Goal: Task Accomplishment & Management: Manage account settings

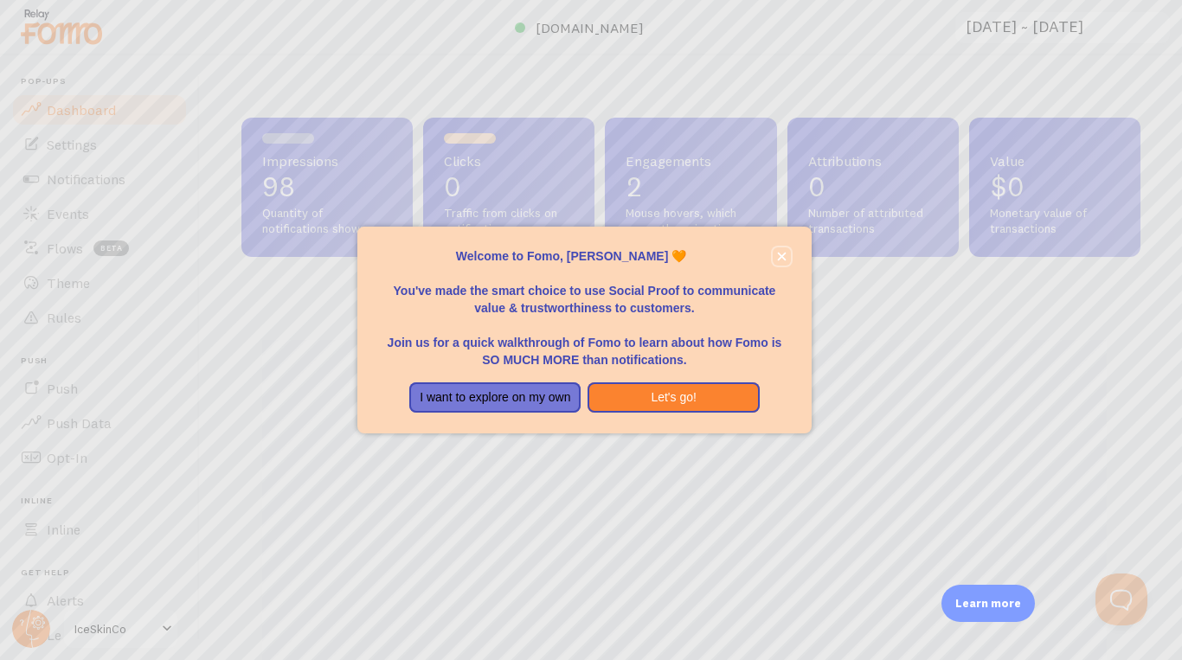
click at [786, 264] on button "close," at bounding box center [781, 256] width 18 height 18
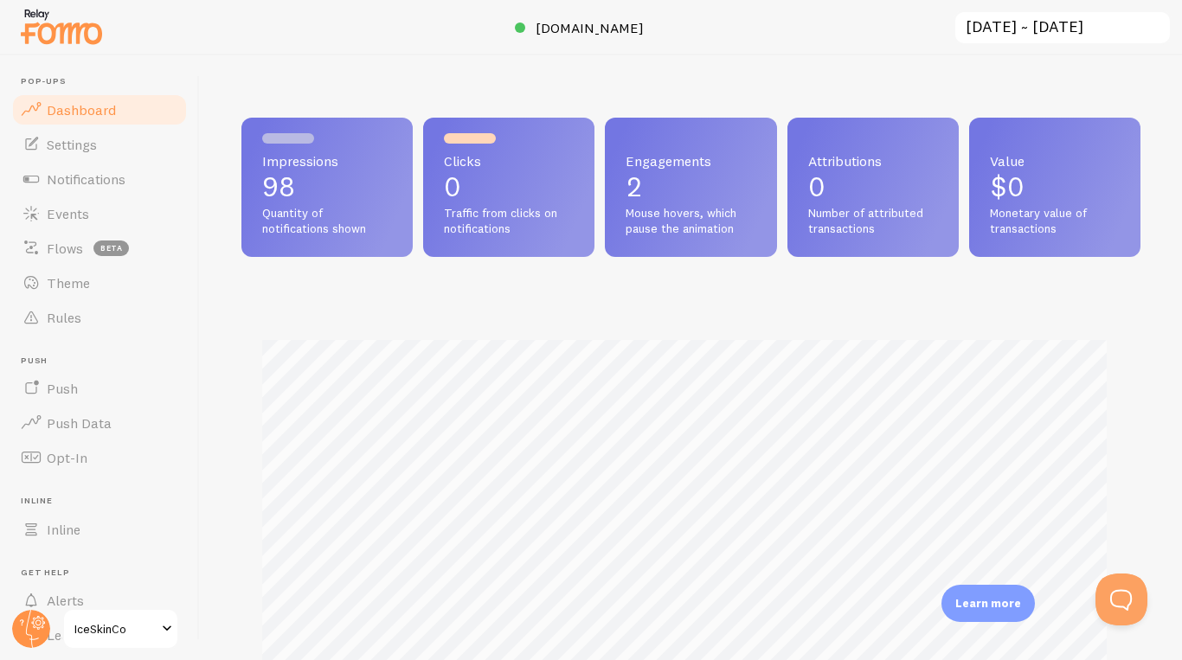
click at [737, 208] on span "Mouse hovers, which pause the animation" at bounding box center [690, 221] width 130 height 30
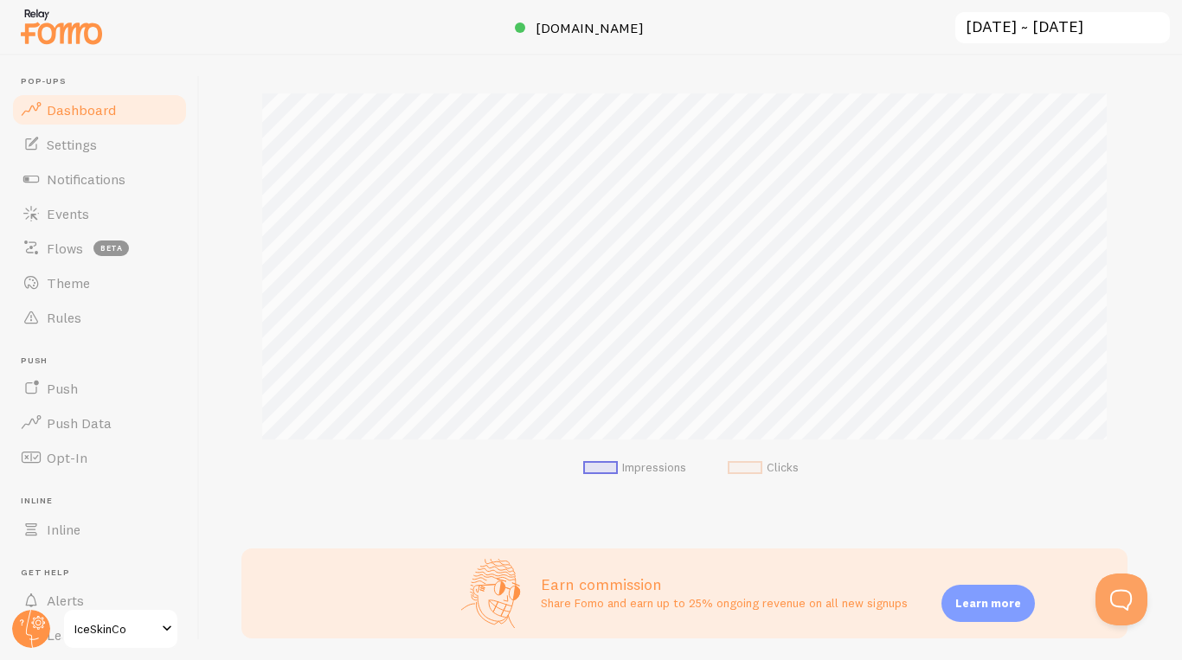
scroll to position [307, 0]
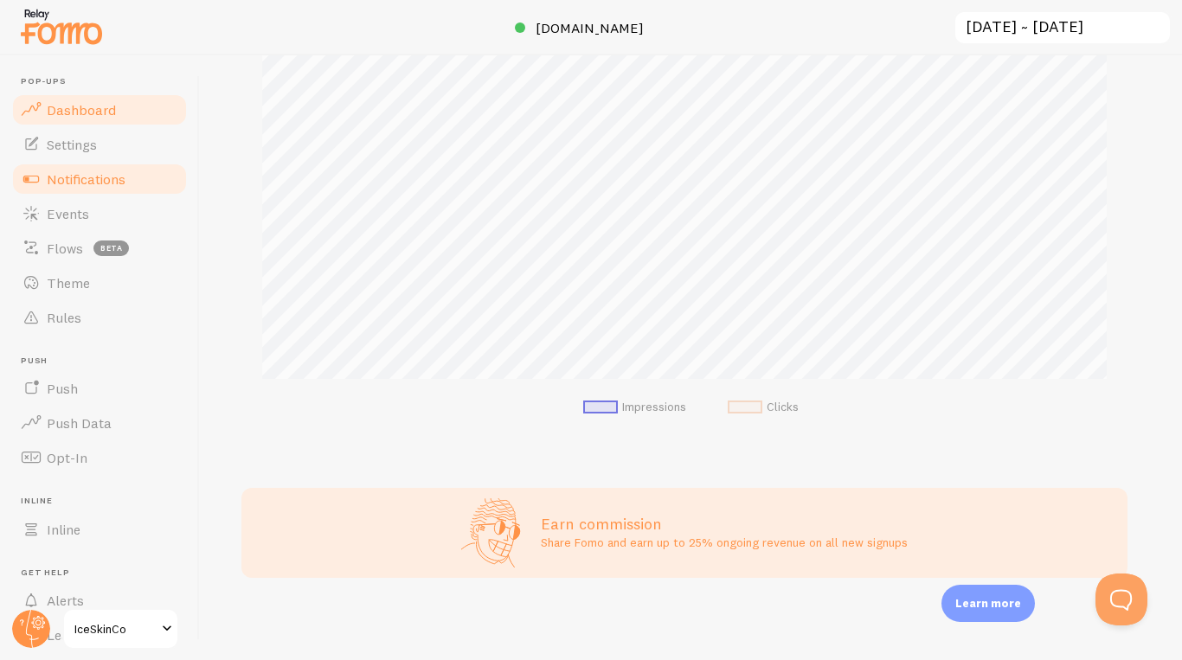
click at [113, 192] on link "Notifications" at bounding box center [99, 179] width 178 height 35
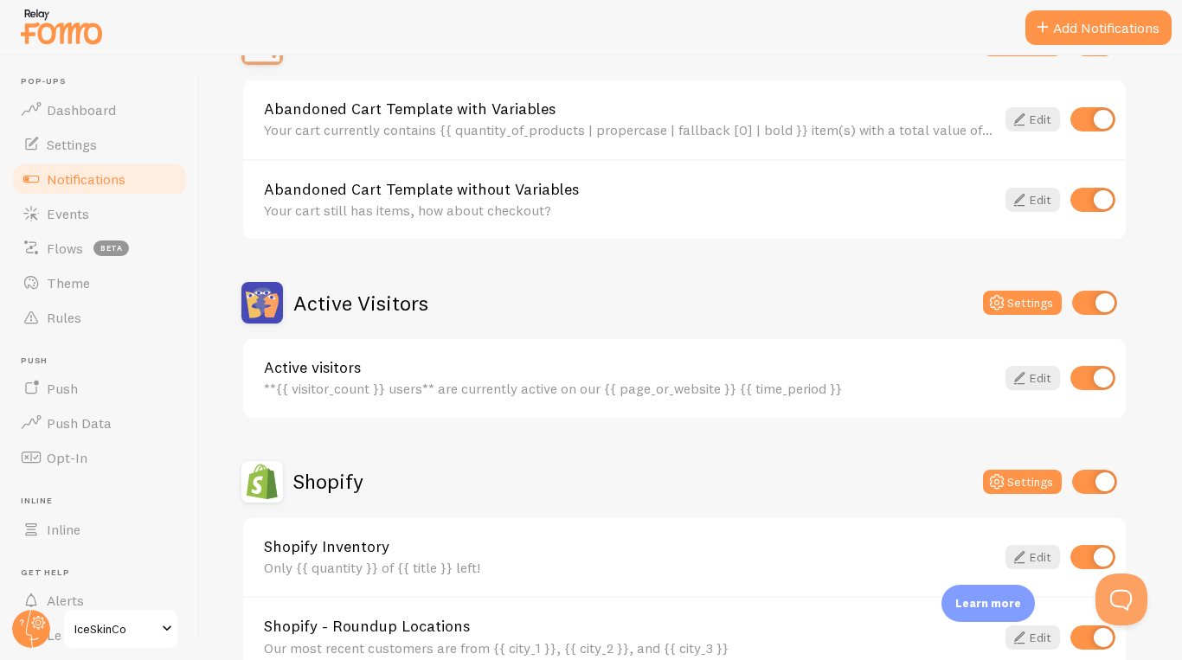
scroll to position [281, 0]
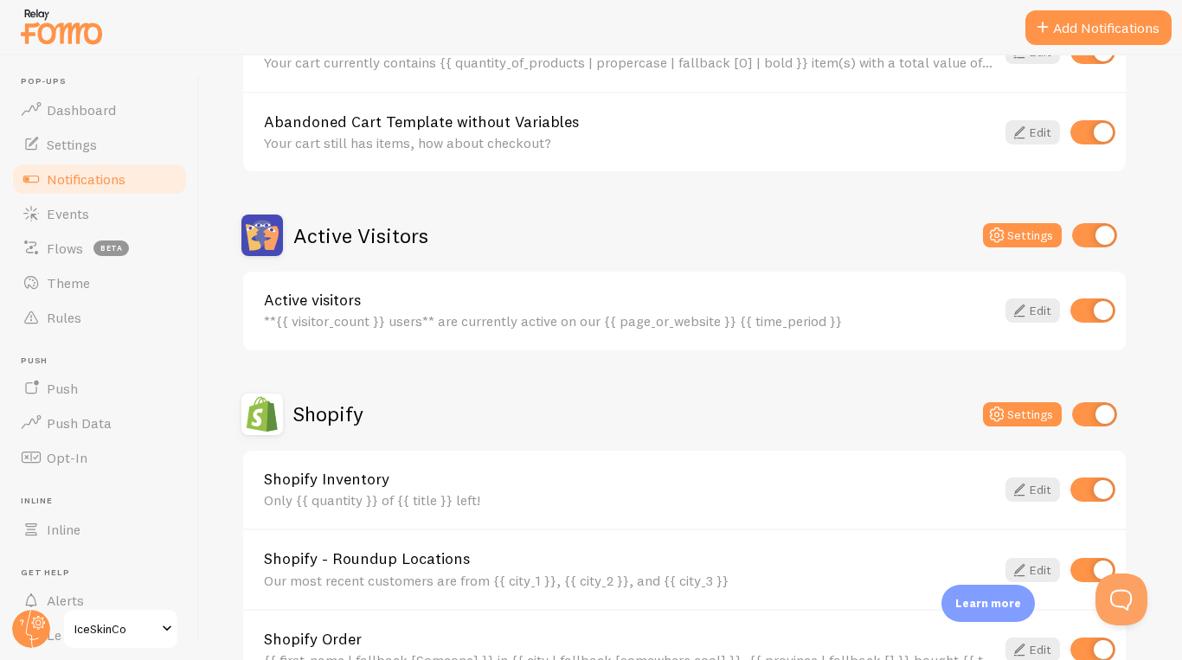
click at [1091, 232] on input "checkbox" at bounding box center [1094, 235] width 45 height 24
checkbox input "false"
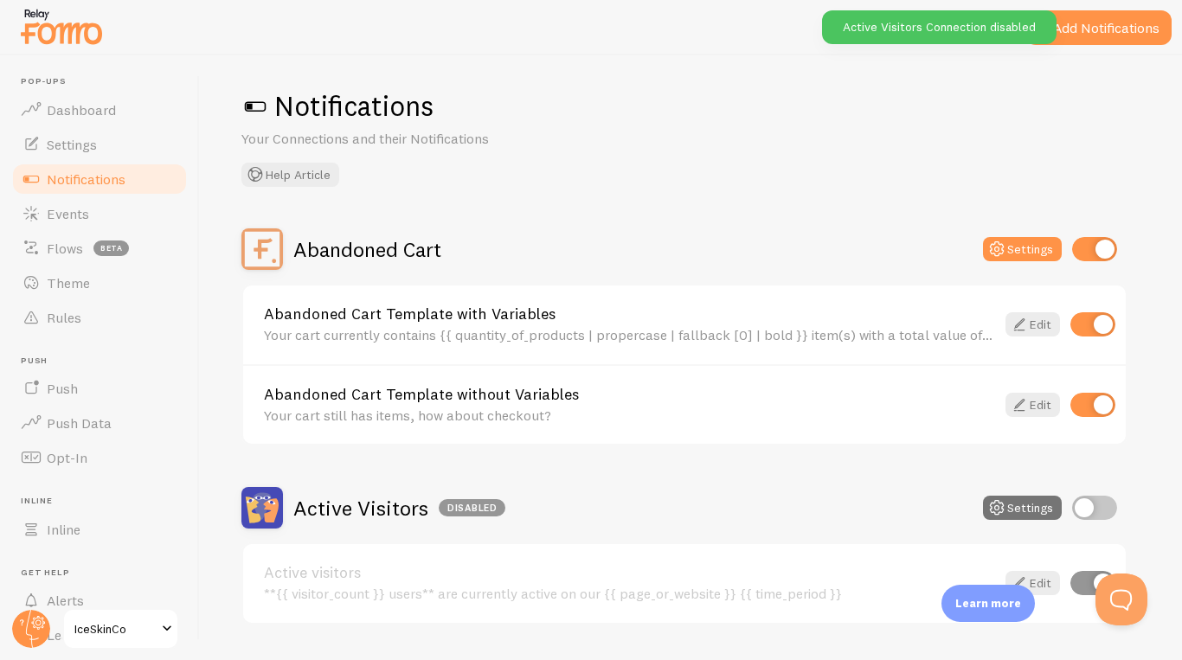
scroll to position [0, 0]
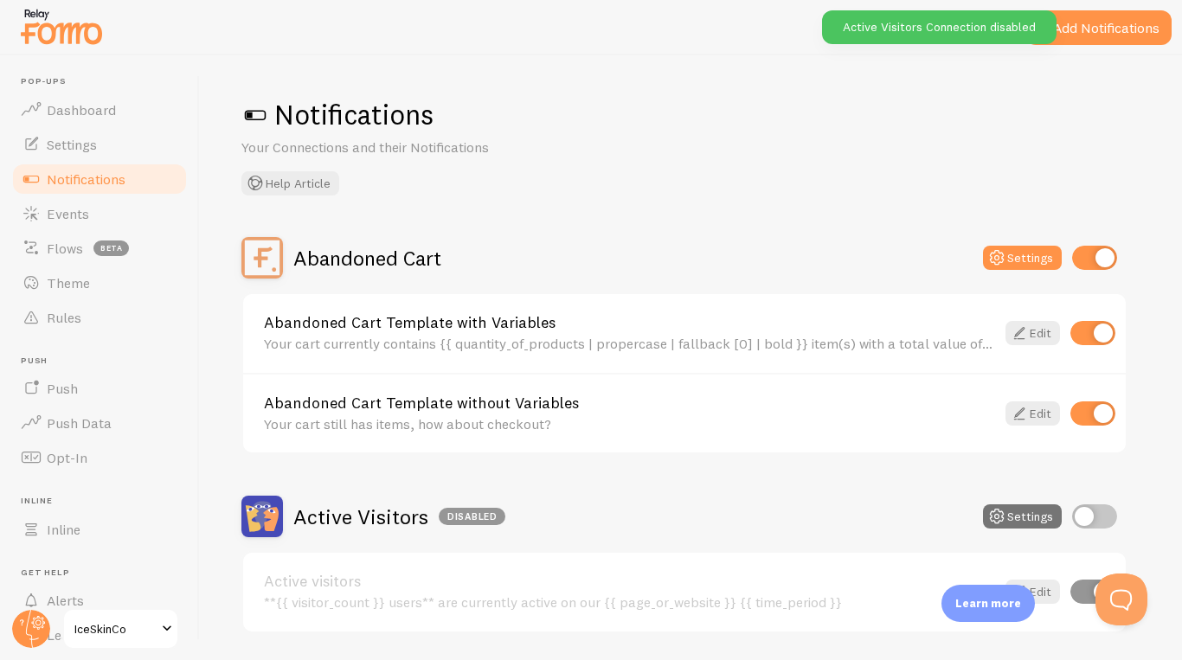
click at [1095, 258] on input "checkbox" at bounding box center [1094, 258] width 45 height 24
checkbox input "false"
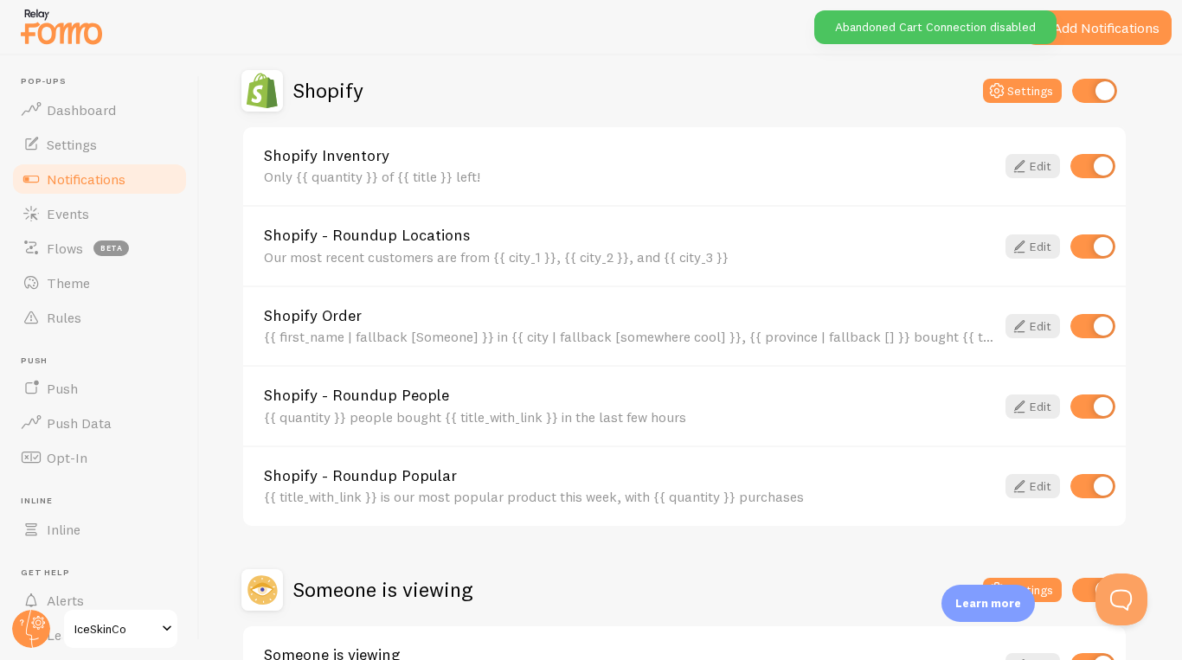
scroll to position [611, 0]
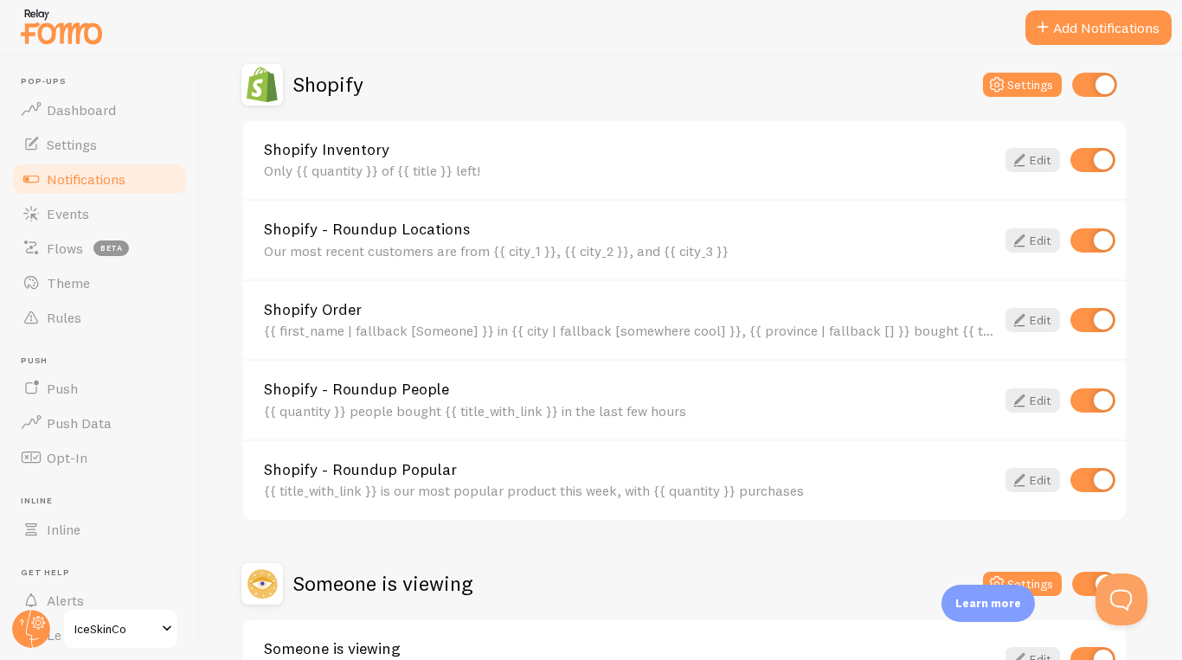
click at [1096, 80] on input "checkbox" at bounding box center [1094, 85] width 45 height 24
checkbox input "false"
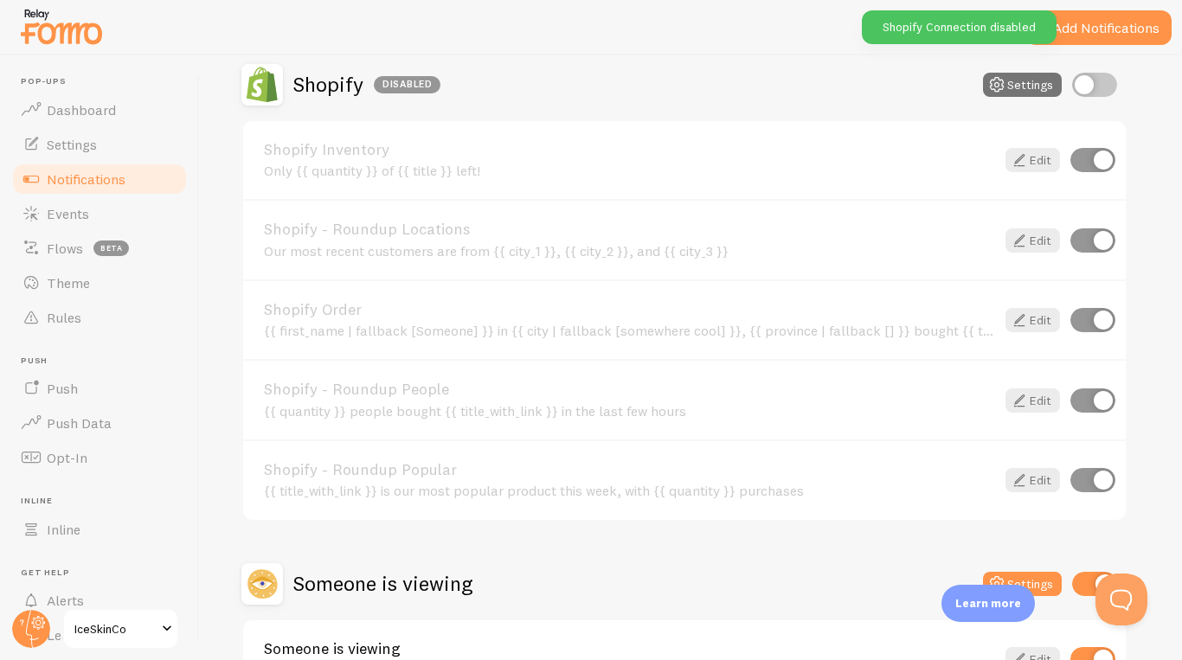
scroll to position [734, 0]
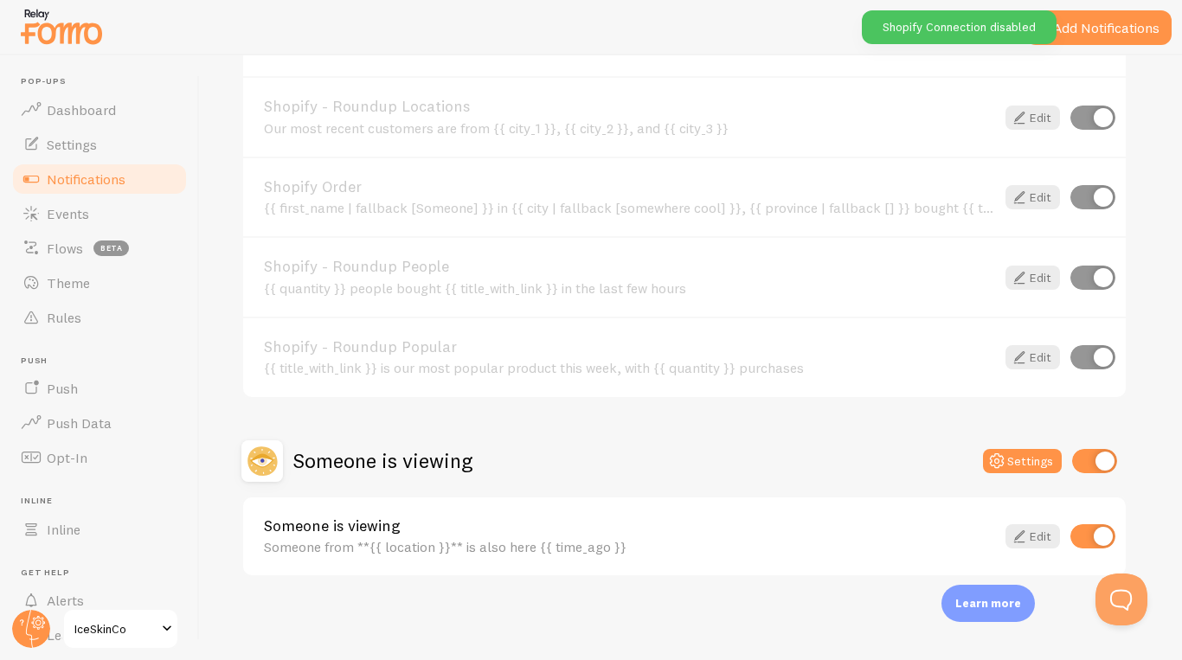
click at [1090, 455] on input "checkbox" at bounding box center [1094, 461] width 45 height 24
checkbox input "false"
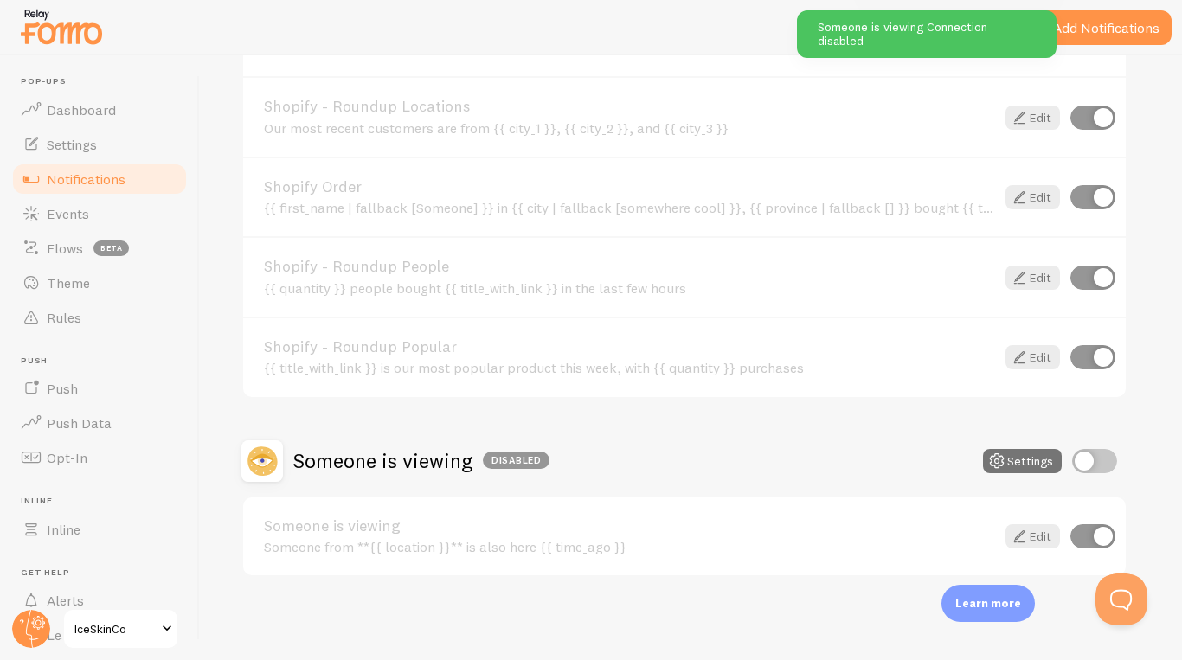
scroll to position [0, 0]
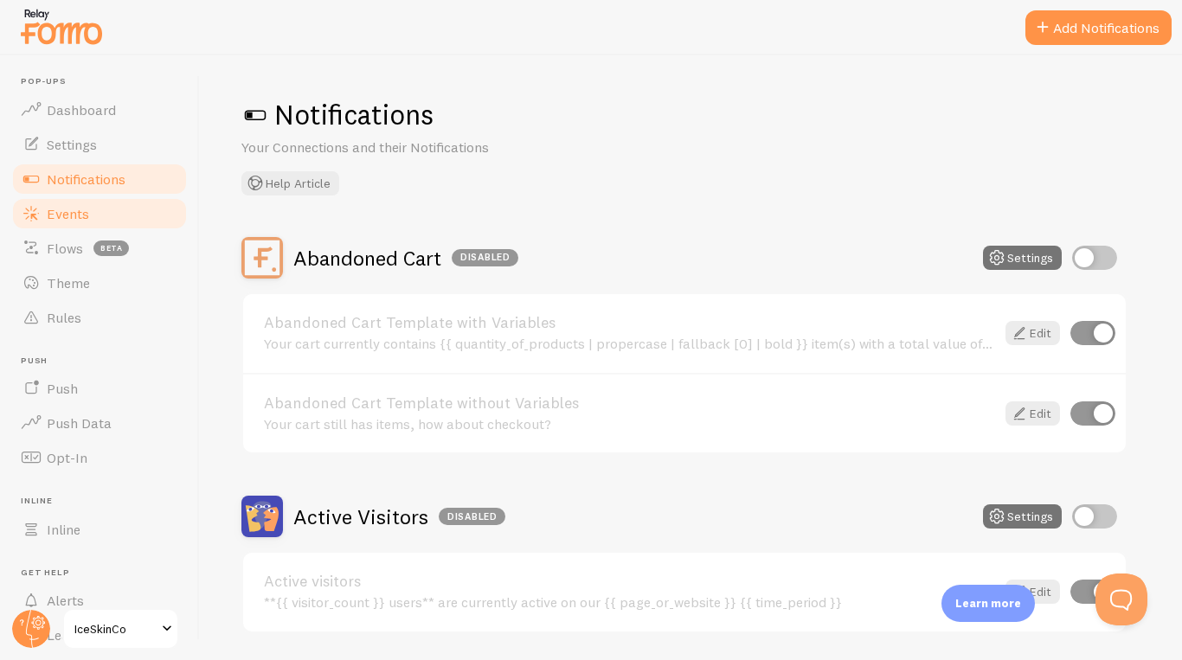
click at [99, 208] on link "Events" at bounding box center [99, 213] width 178 height 35
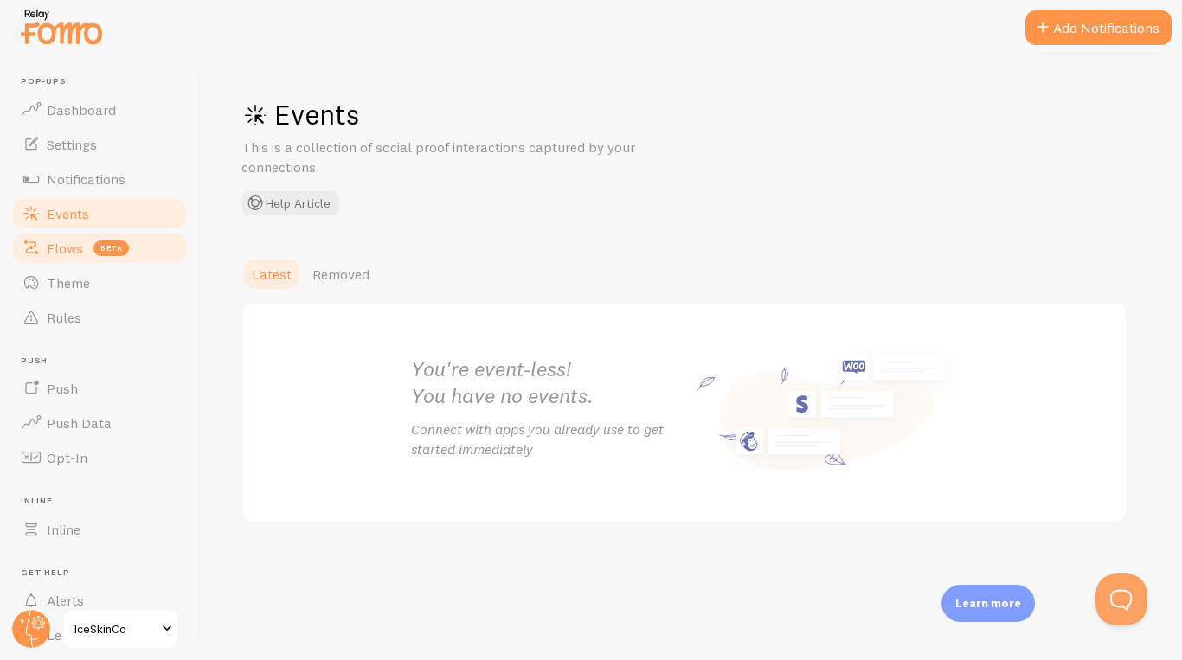
click at [109, 240] on span "beta" at bounding box center [110, 248] width 35 height 16
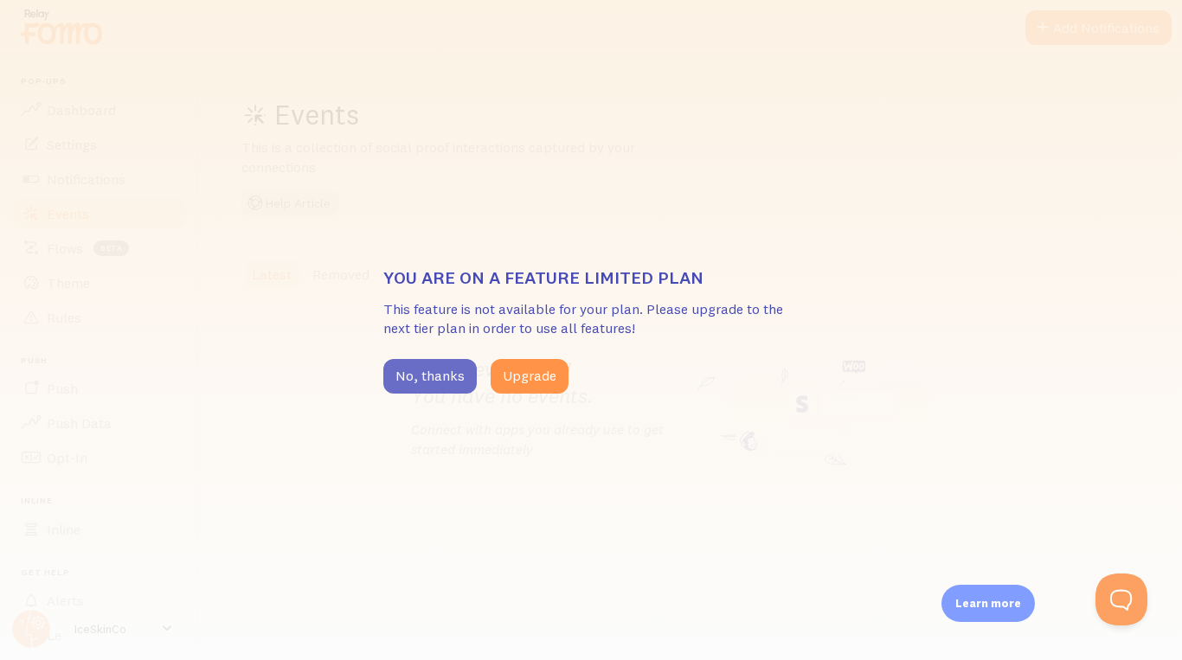
click at [432, 371] on button "No, thanks" at bounding box center [429, 376] width 93 height 35
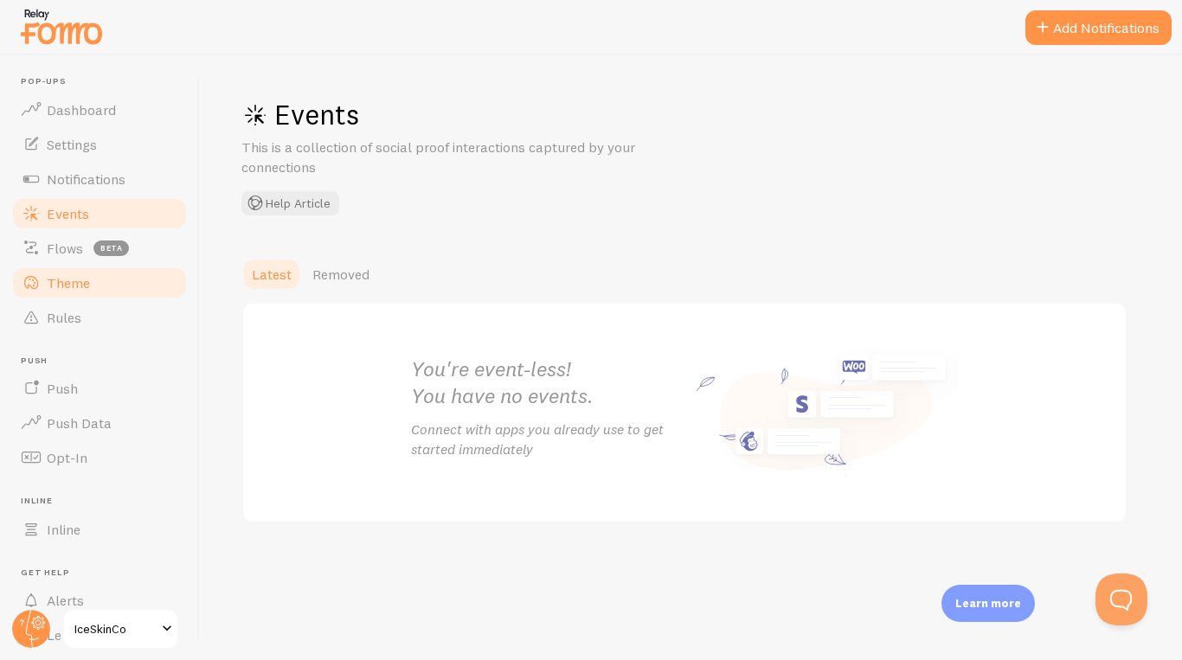
click at [106, 272] on link "Theme" at bounding box center [99, 283] width 178 height 35
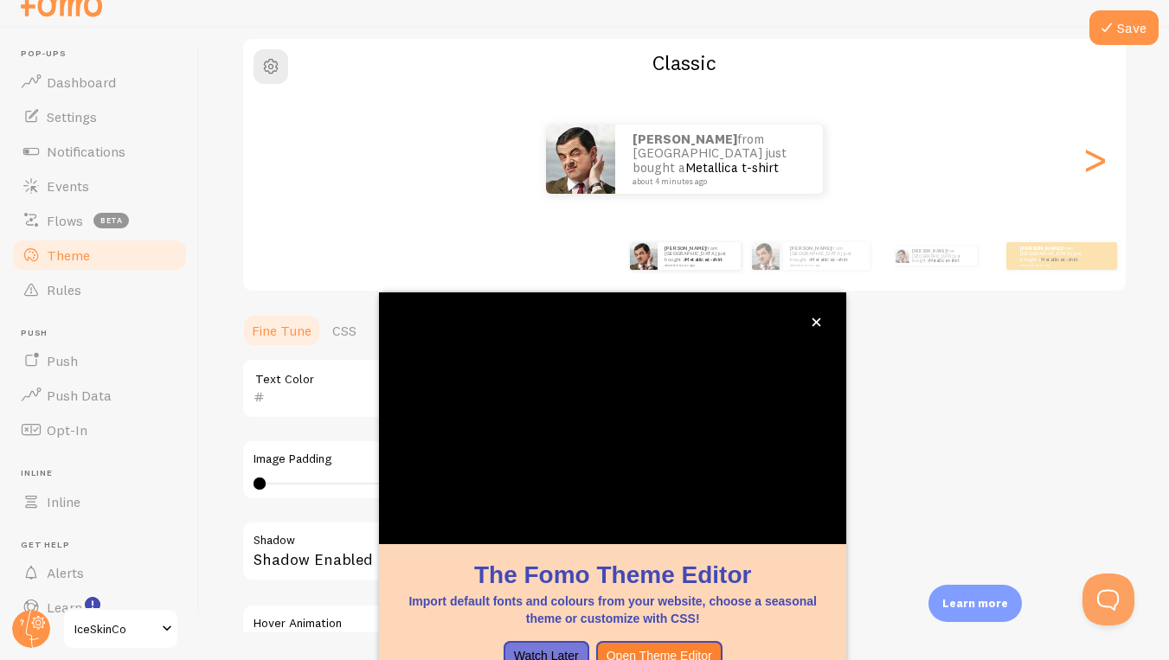
scroll to position [23, 0]
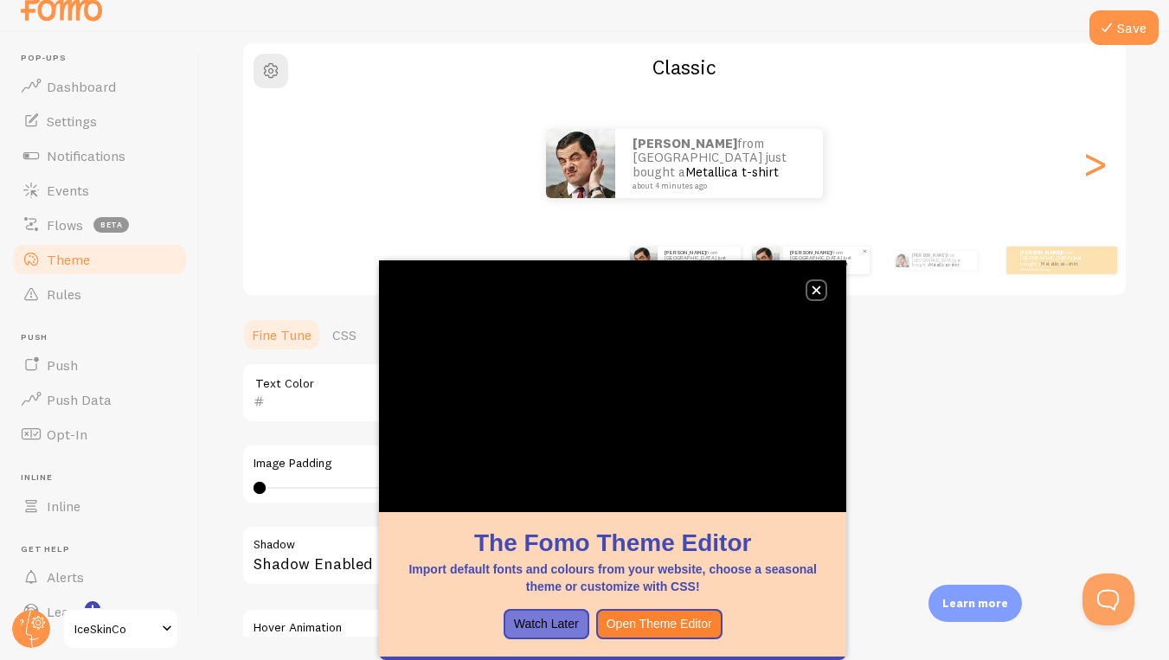
click at [813, 291] on icon "close," at bounding box center [816, 290] width 10 height 10
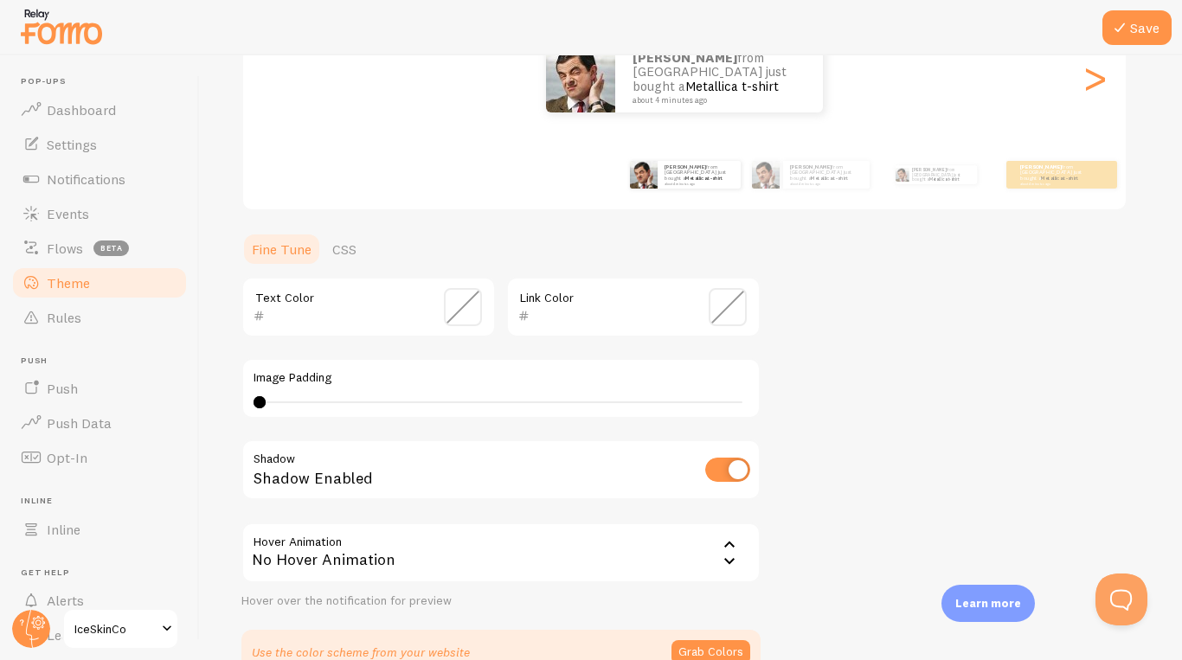
scroll to position [341, 0]
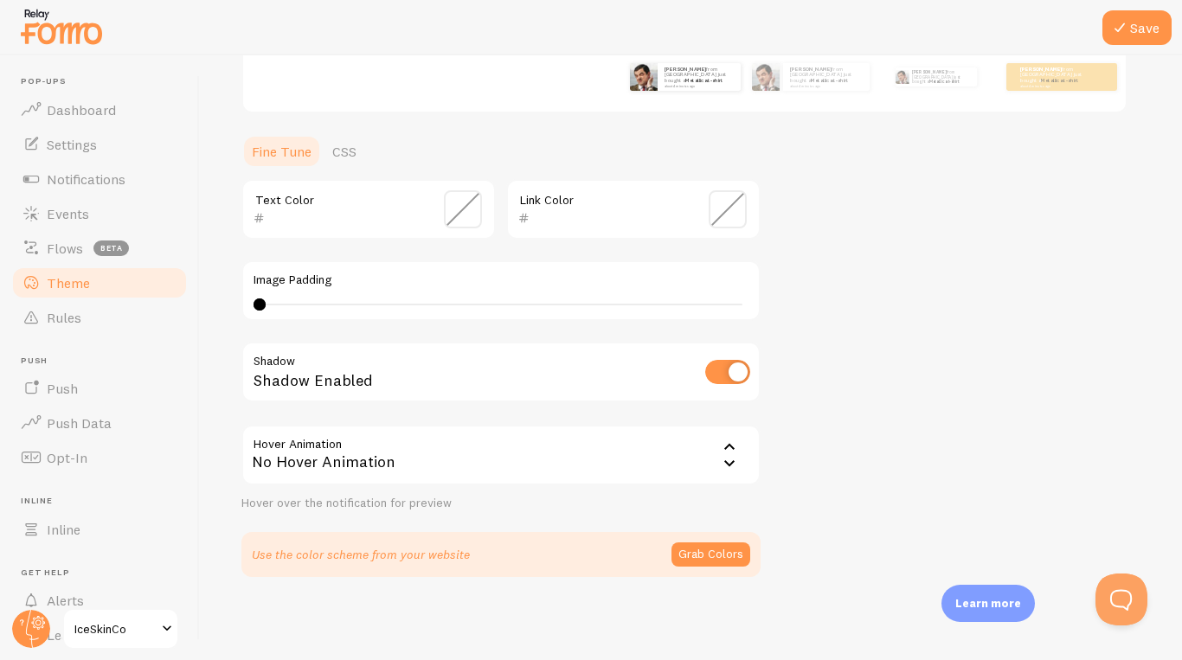
click at [724, 375] on input "checkbox" at bounding box center [727, 372] width 45 height 24
click at [735, 379] on input "checkbox" at bounding box center [727, 372] width 45 height 24
click at [735, 377] on input "checkbox" at bounding box center [727, 372] width 45 height 24
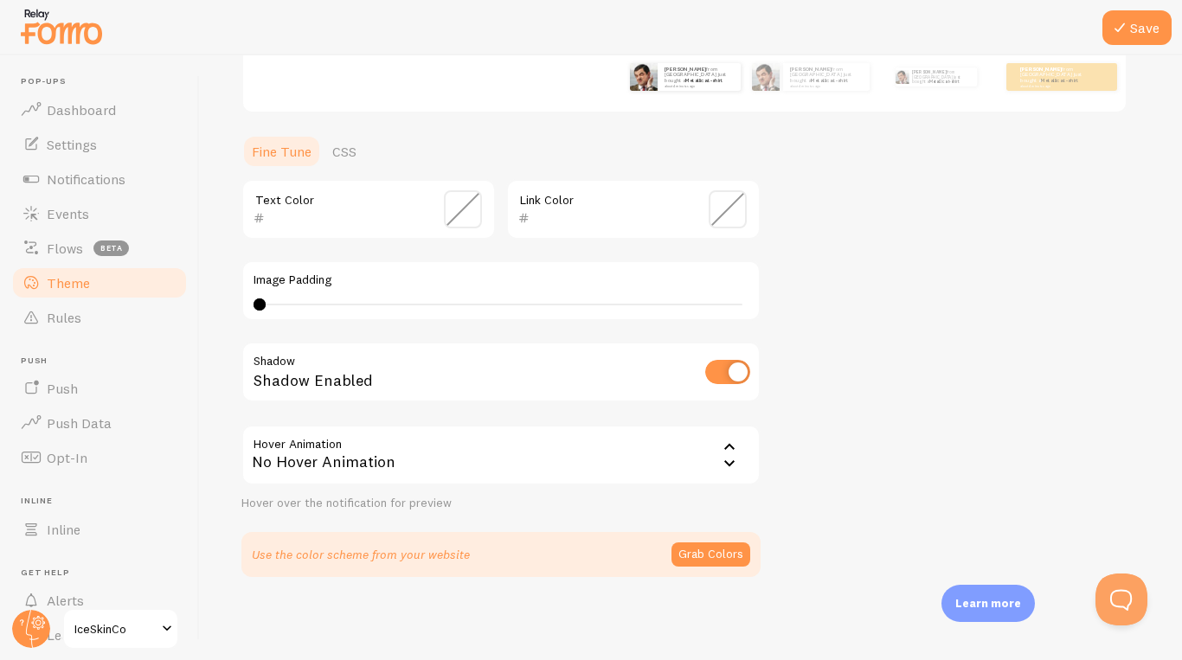
checkbox input "false"
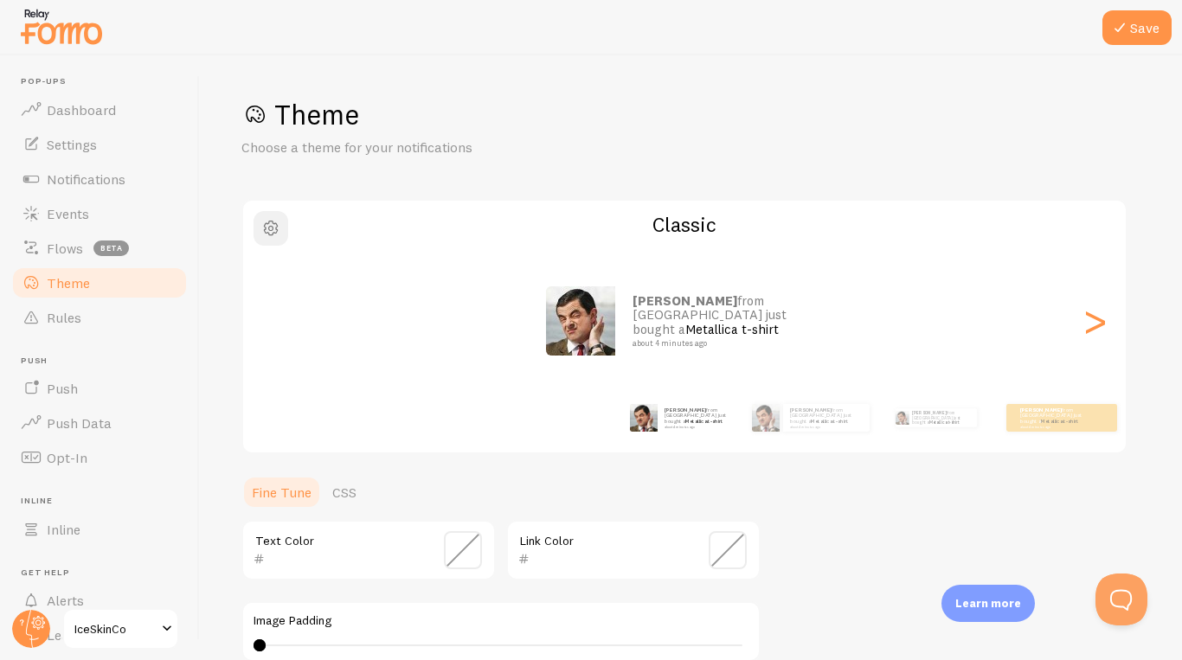
click at [278, 234] on span "button" at bounding box center [270, 228] width 21 height 21
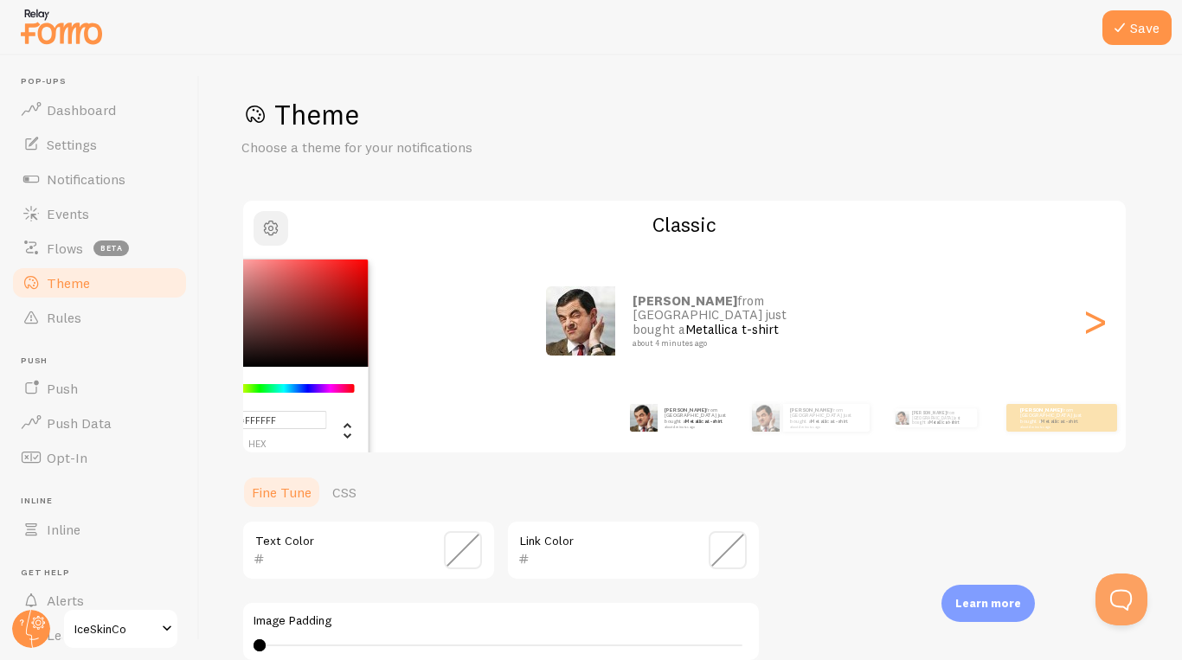
click at [278, 234] on span "button" at bounding box center [270, 228] width 21 height 21
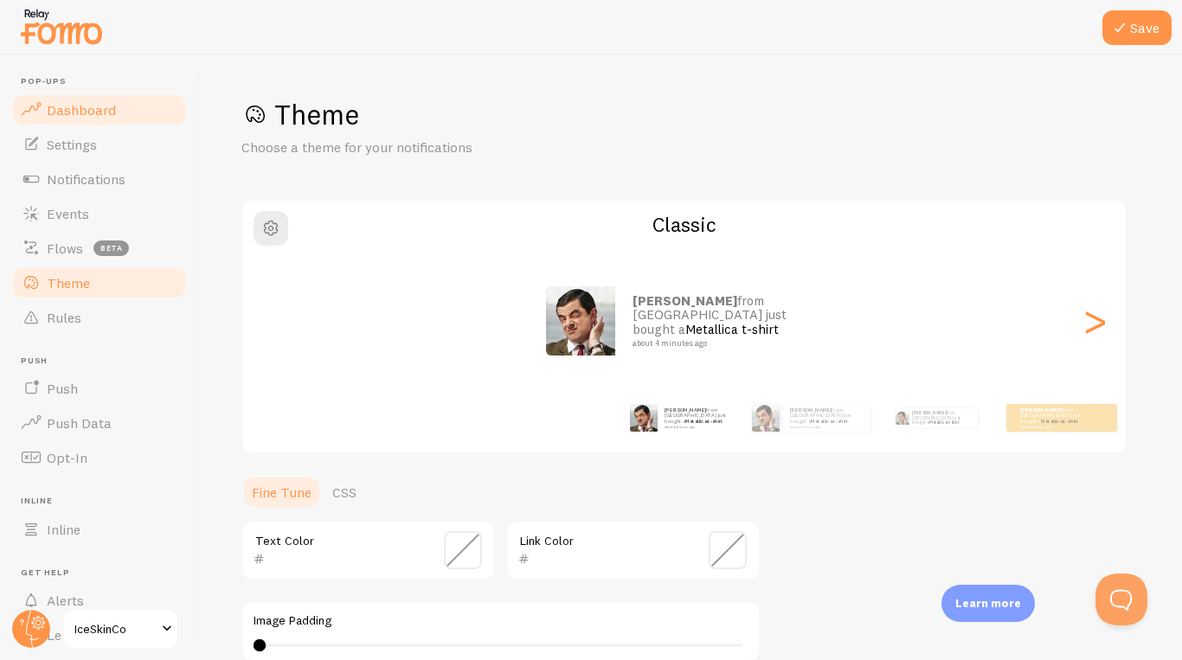
click at [110, 114] on span "Dashboard" at bounding box center [81, 109] width 69 height 17
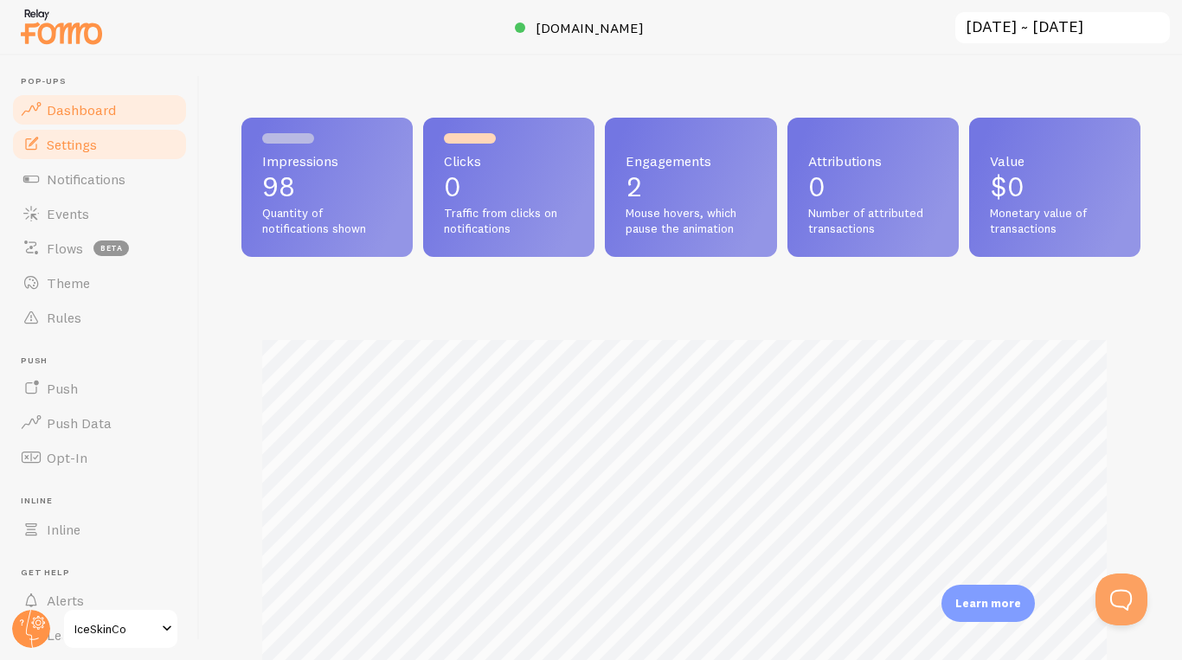
click at [111, 143] on link "Settings" at bounding box center [99, 144] width 178 height 35
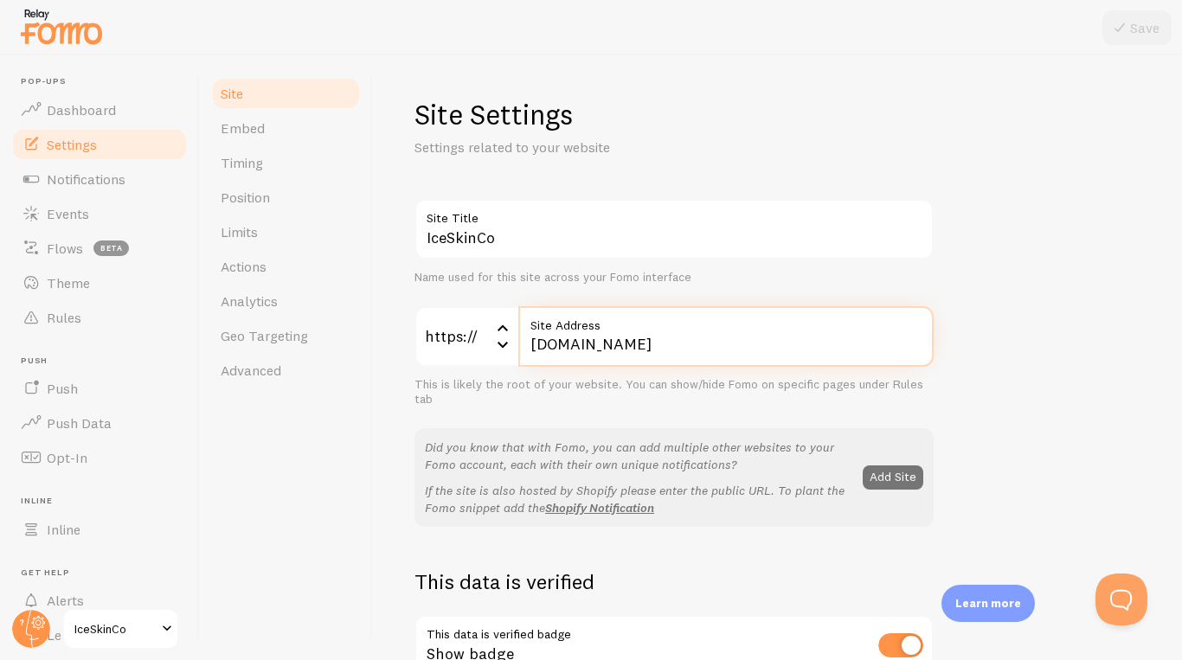
click at [638, 336] on input "[DOMAIN_NAME]" at bounding box center [725, 336] width 415 height 61
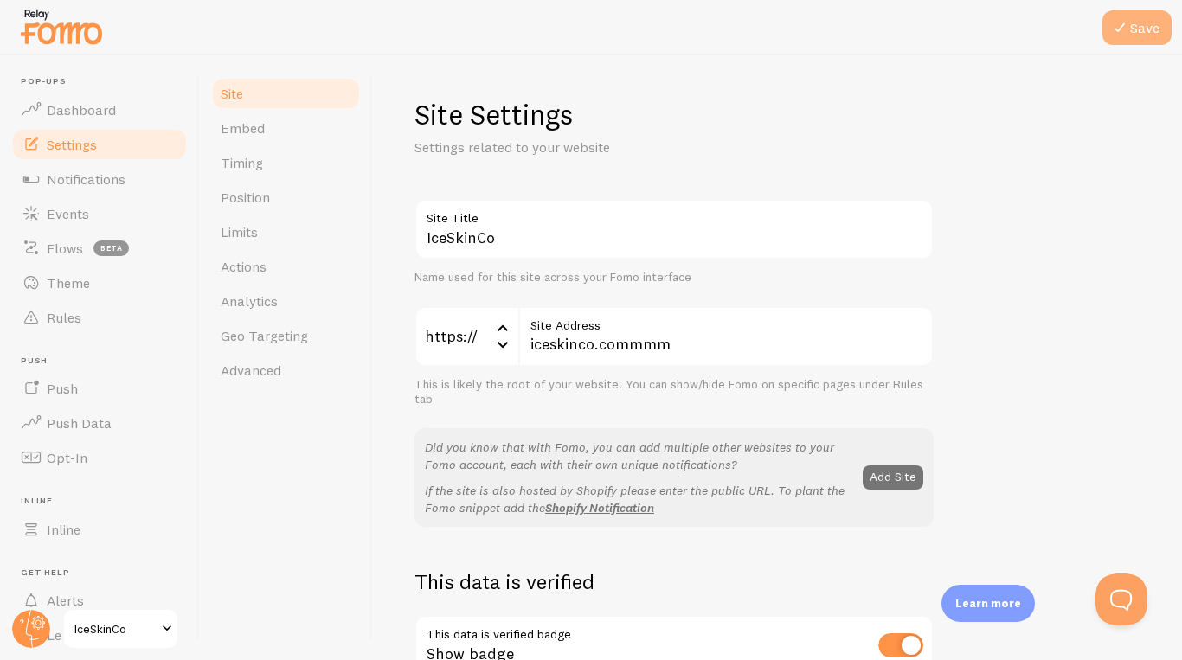
click at [1151, 34] on button "Save" at bounding box center [1136, 27] width 69 height 35
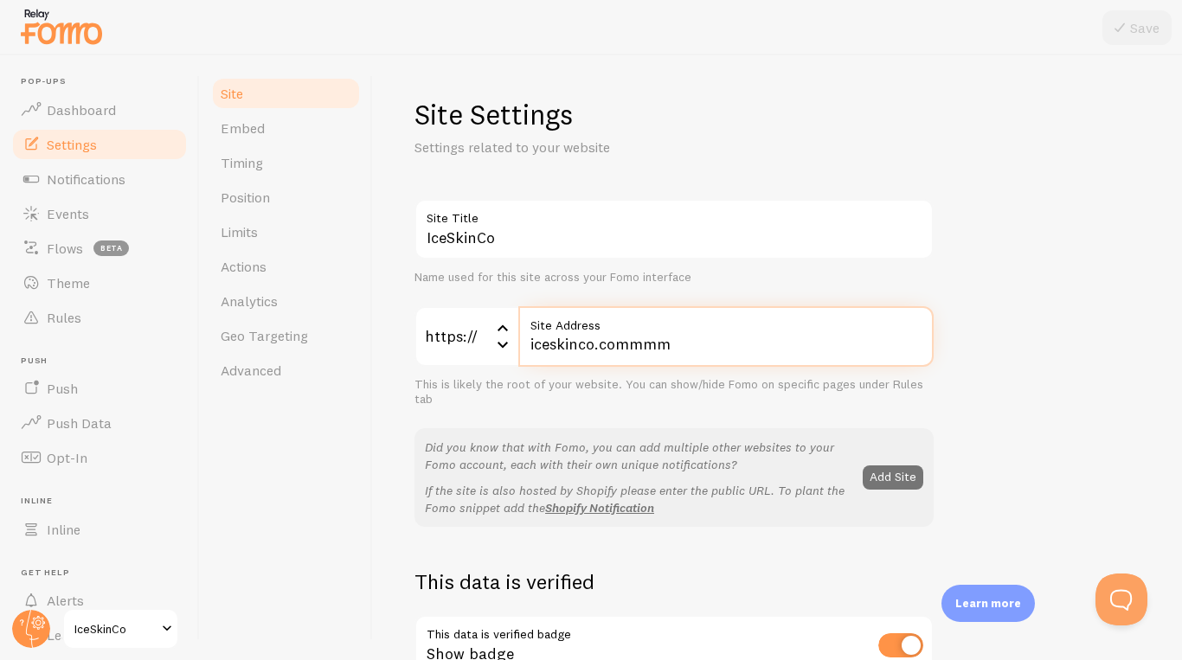
click at [595, 346] on input "iceskinco.commmm" at bounding box center [725, 336] width 415 height 61
type input "iceskin.commmm"
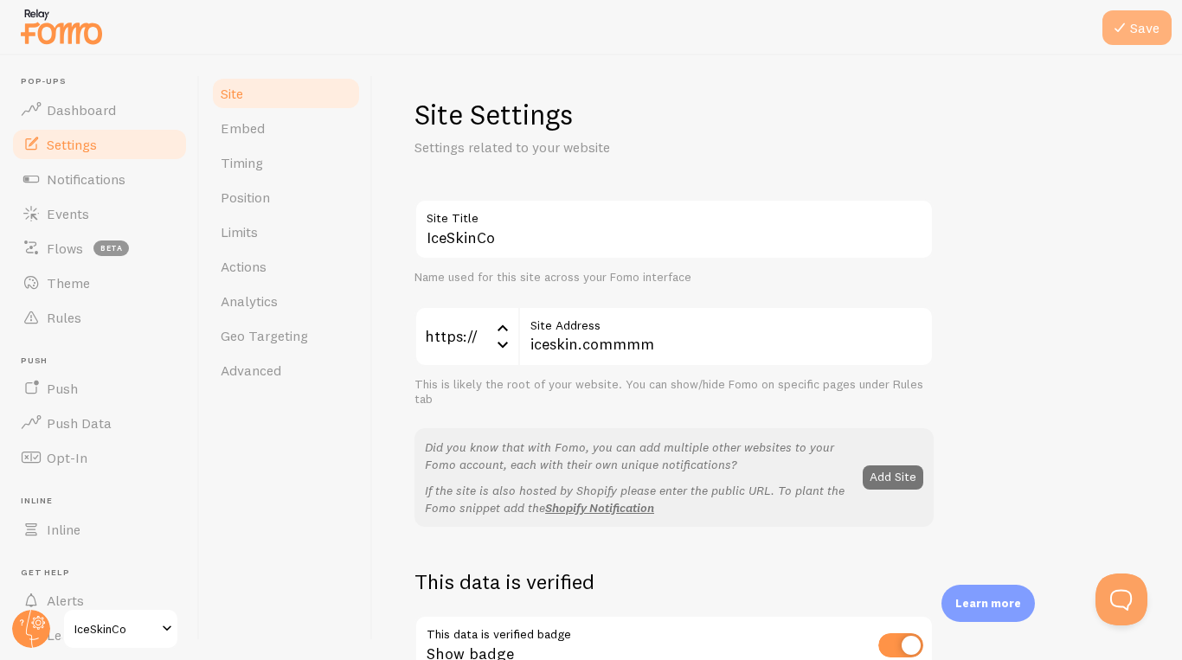
click at [1126, 15] on button "Save" at bounding box center [1136, 27] width 69 height 35
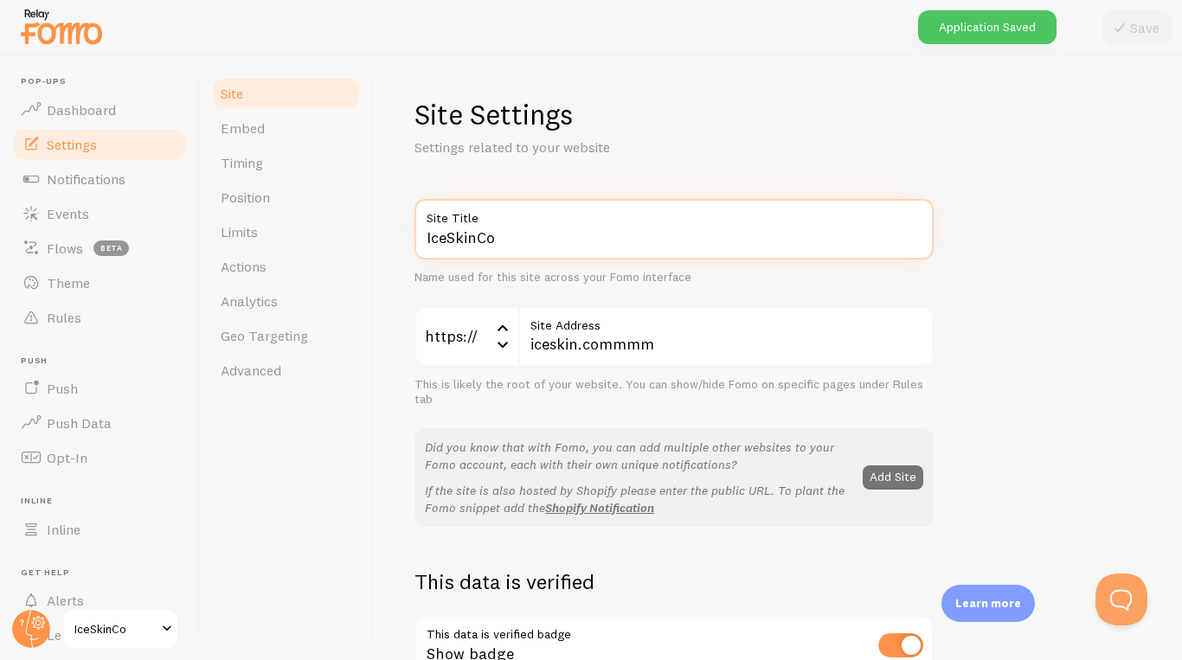
click at [663, 244] on input "IceSkinCo" at bounding box center [673, 229] width 519 height 61
type input "IceSkin"
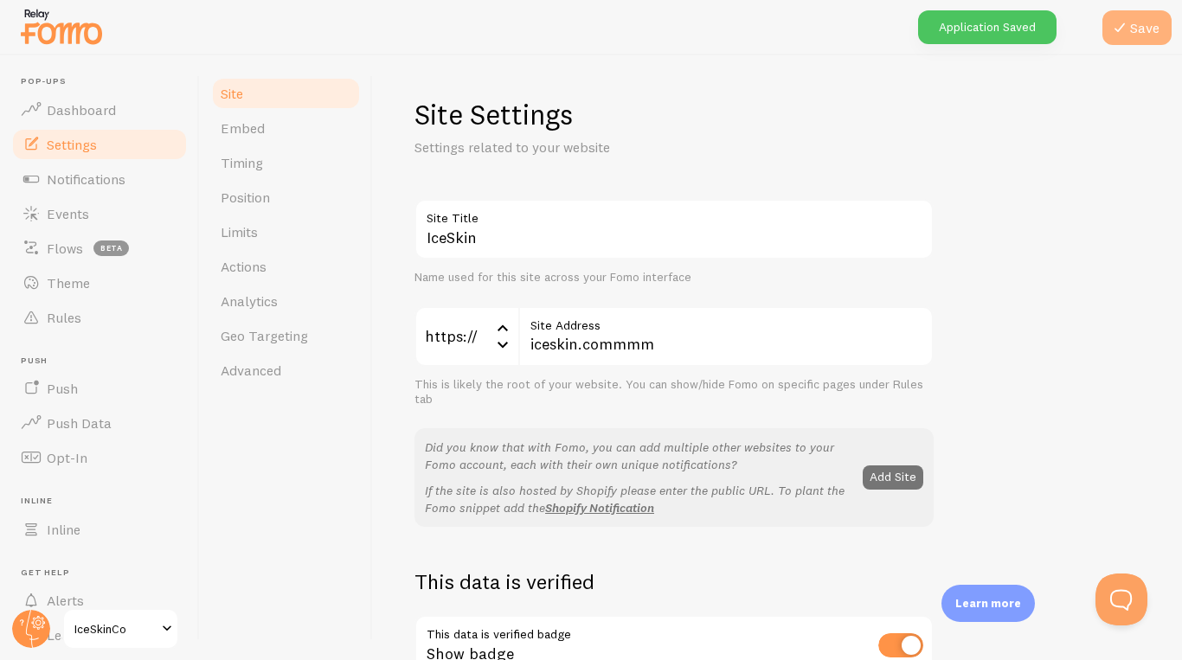
click at [1132, 25] on button "Save" at bounding box center [1136, 27] width 69 height 35
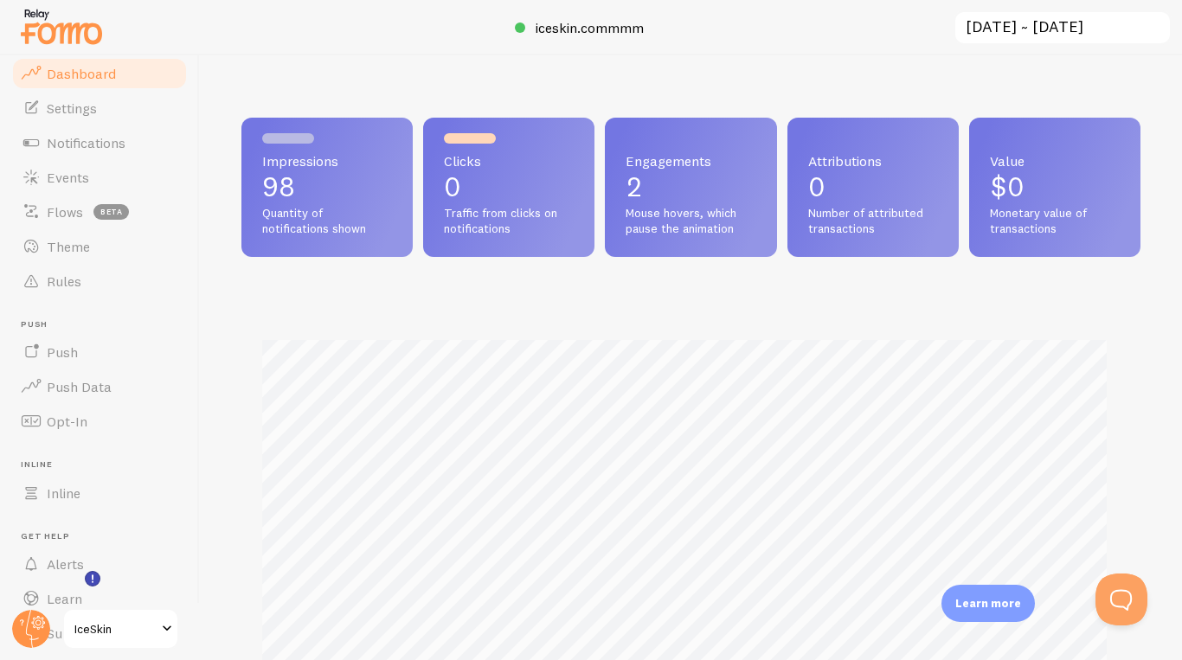
scroll to position [57, 0]
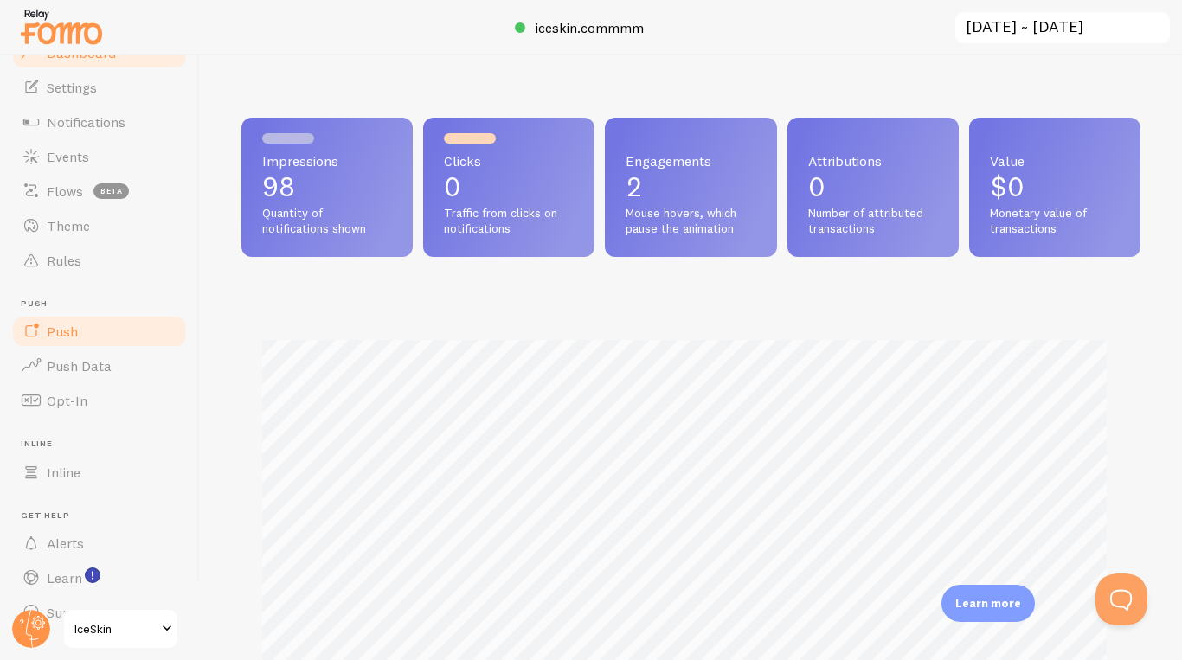
click at [114, 343] on link "Push" at bounding box center [99, 331] width 178 height 35
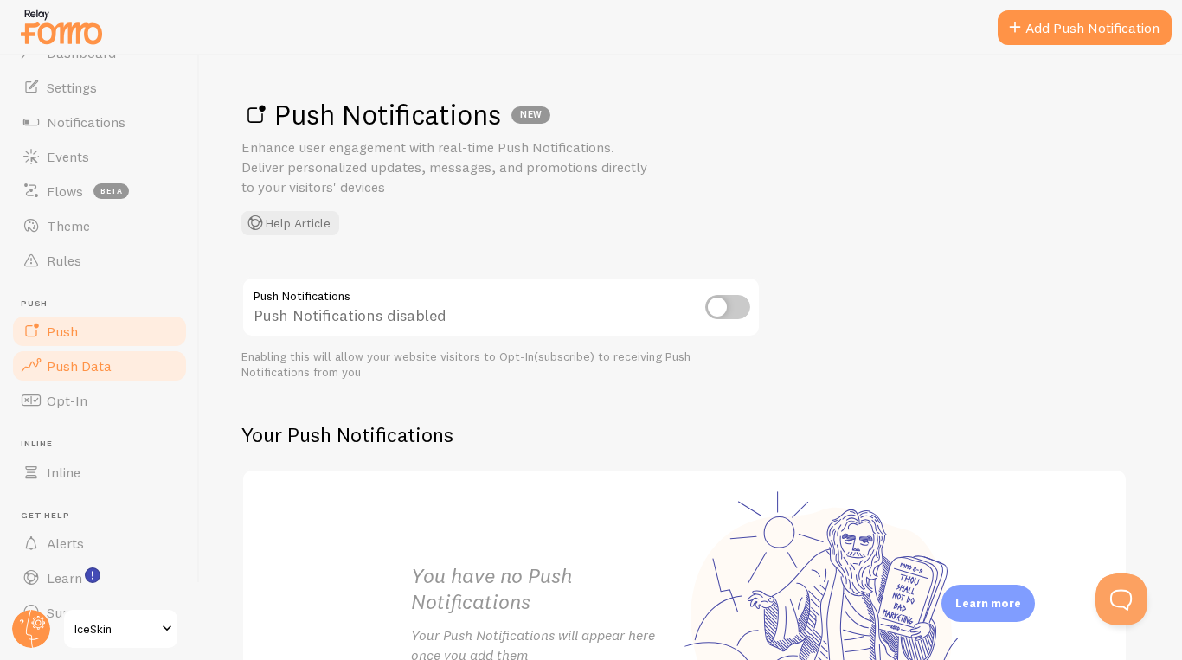
click at [110, 372] on link "Push Data" at bounding box center [99, 366] width 178 height 35
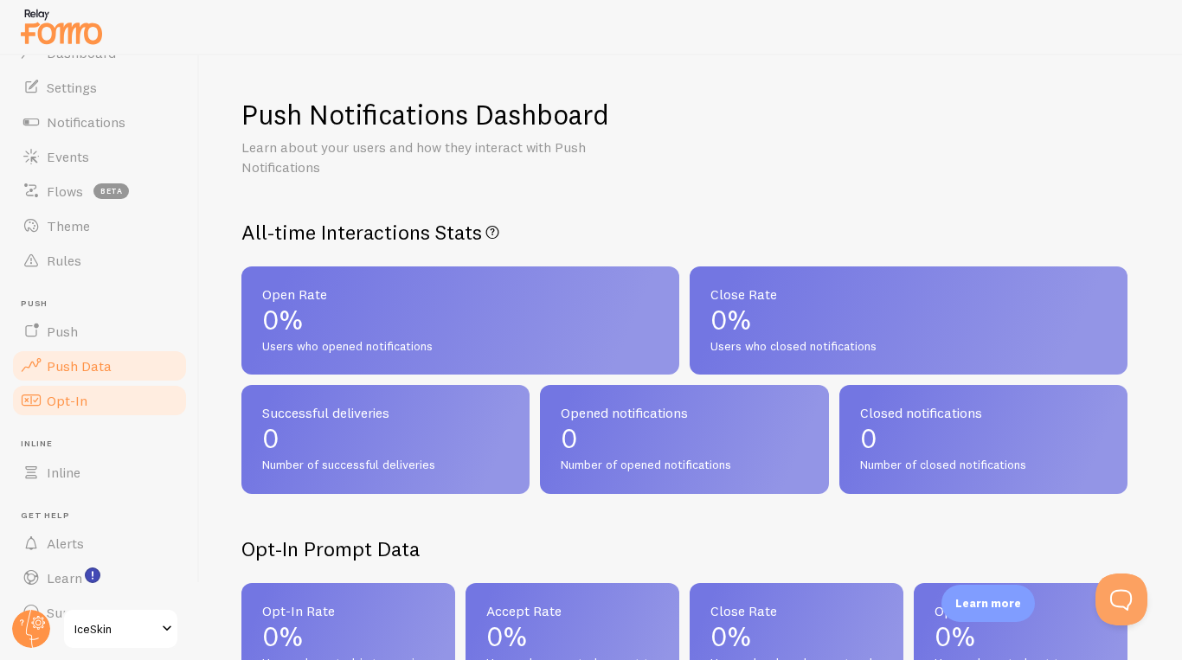
click at [106, 401] on link "Opt-In" at bounding box center [99, 400] width 178 height 35
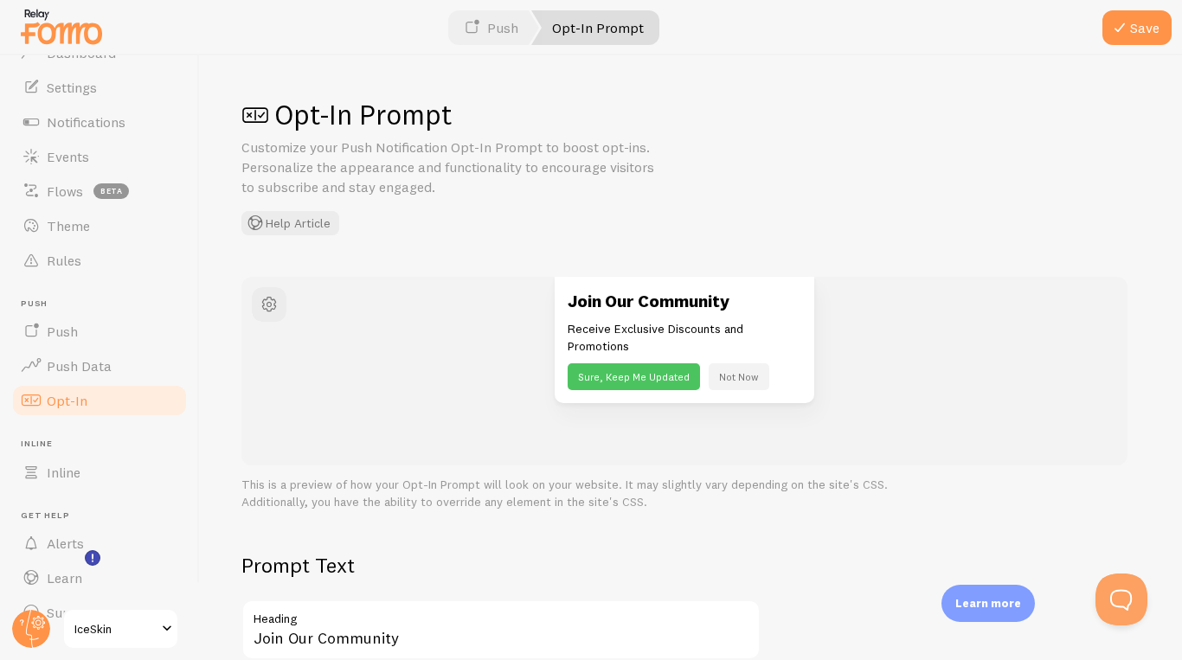
scroll to position [89, 0]
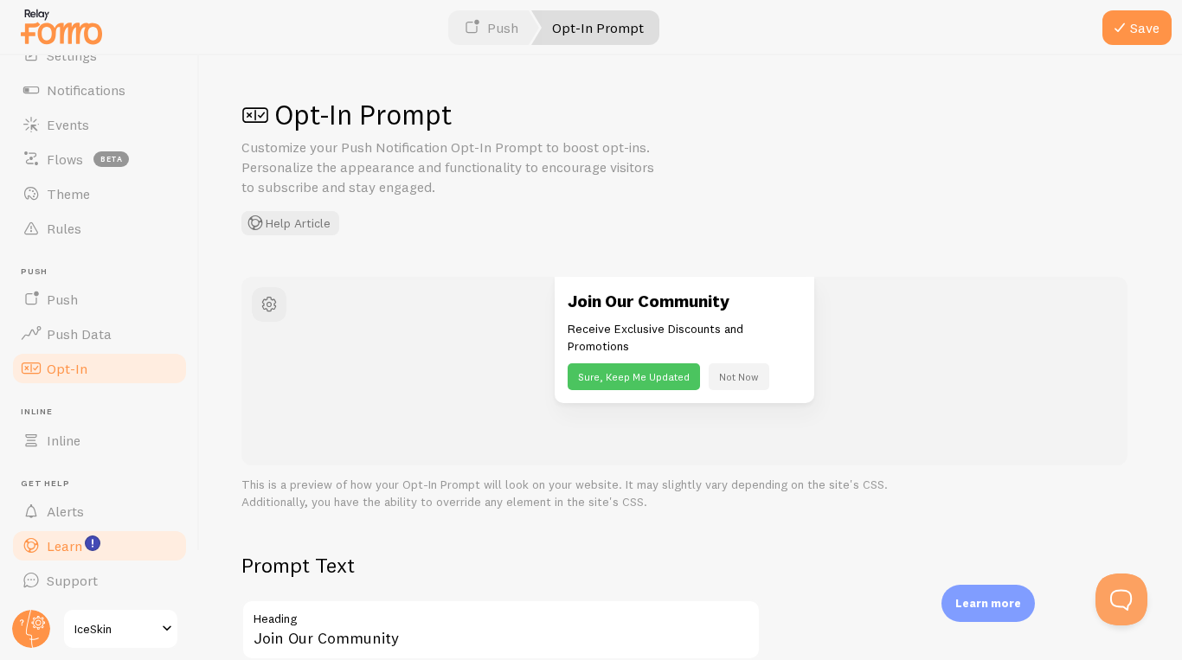
click at [96, 552] on link "Learn" at bounding box center [99, 546] width 178 height 35
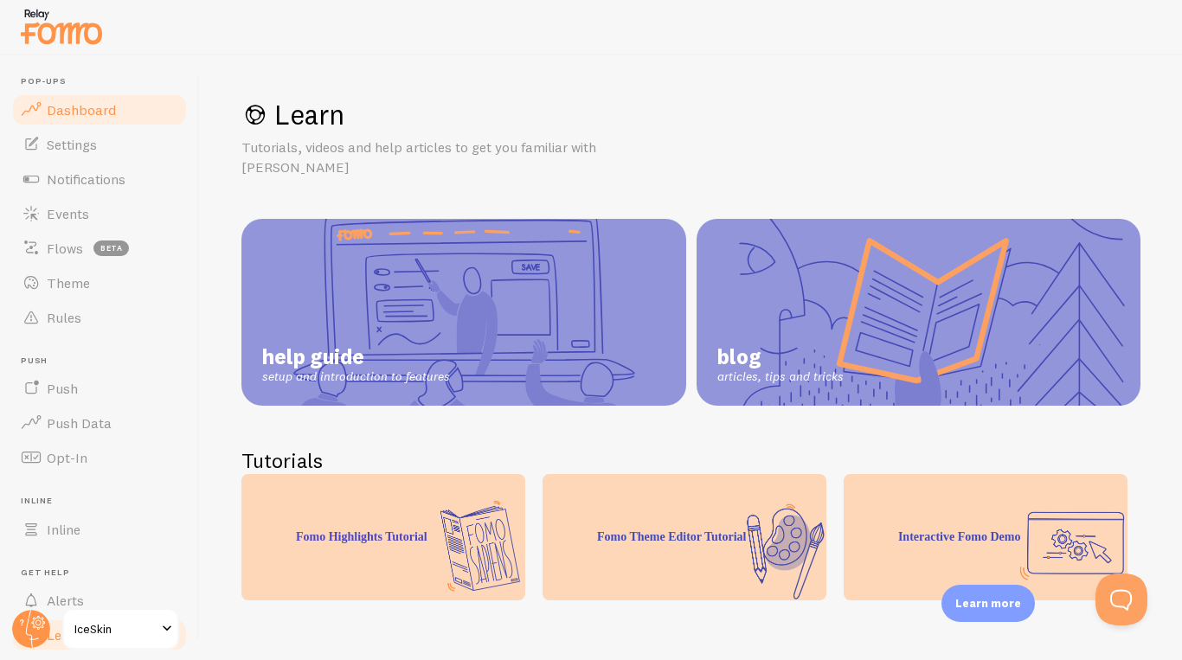
click at [139, 104] on link "Dashboard" at bounding box center [99, 110] width 178 height 35
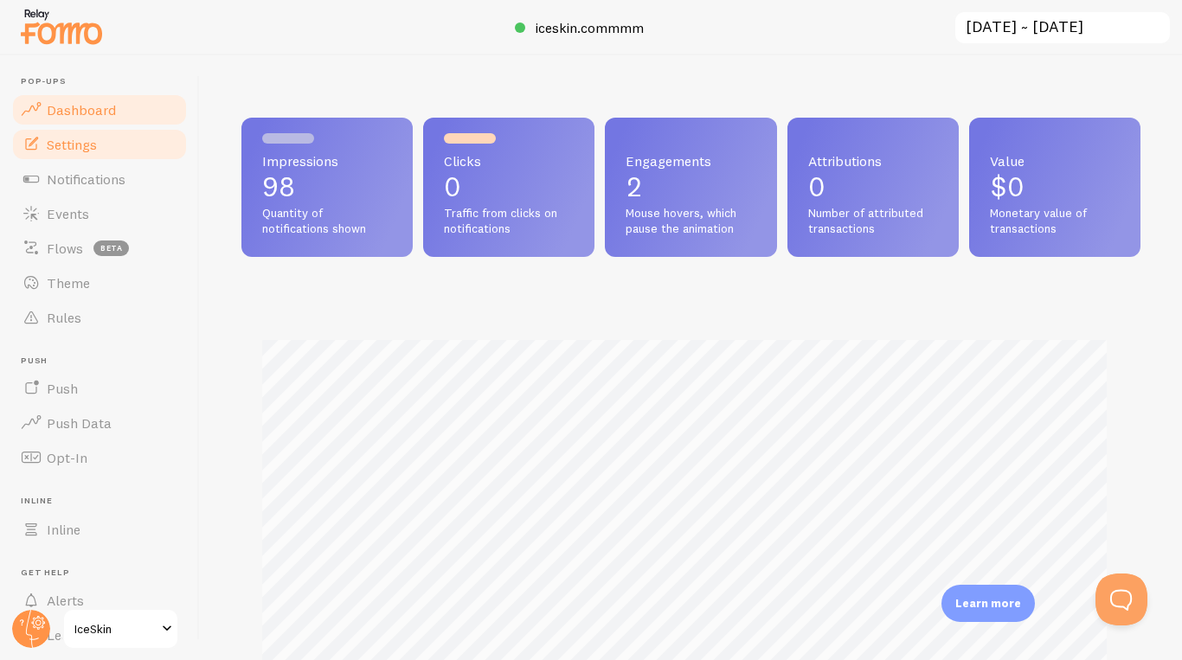
scroll to position [454, 886]
click at [135, 153] on link "Settings" at bounding box center [99, 144] width 178 height 35
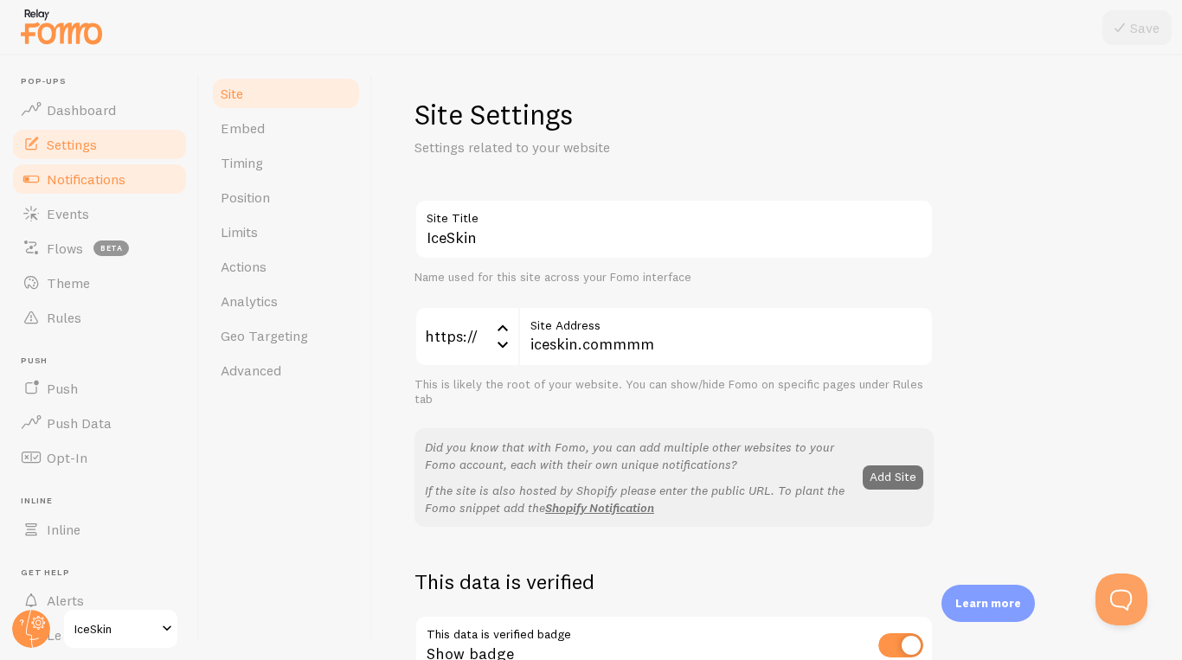
click at [135, 171] on link "Notifications" at bounding box center [99, 179] width 178 height 35
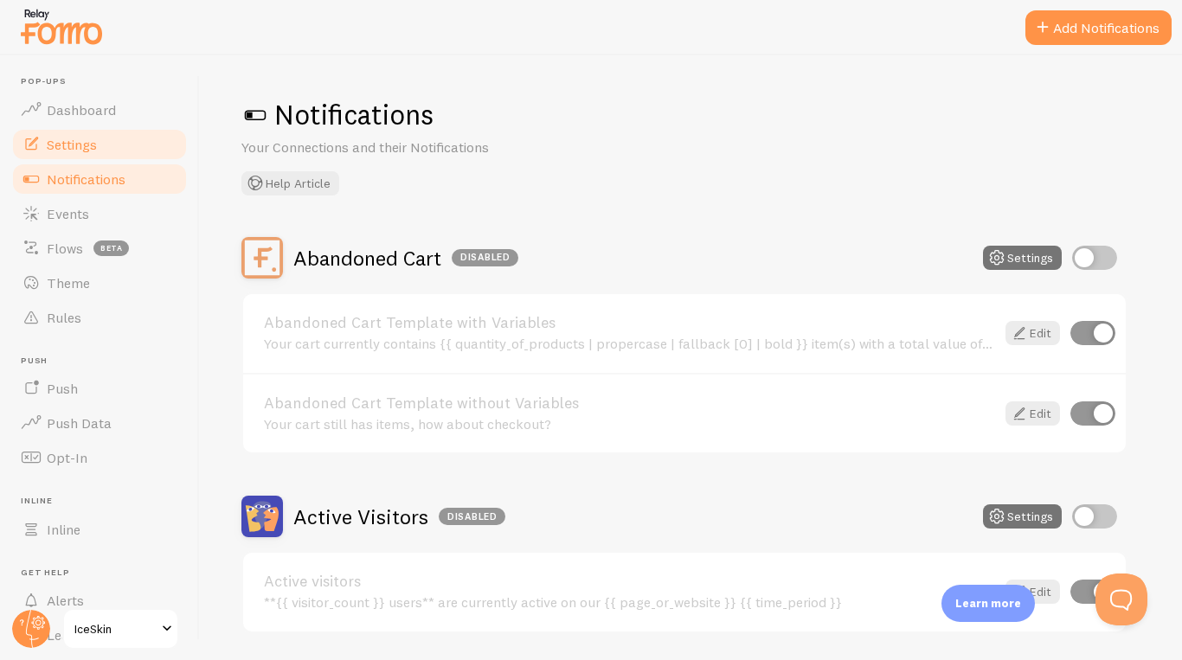
click at [151, 141] on link "Settings" at bounding box center [99, 144] width 178 height 35
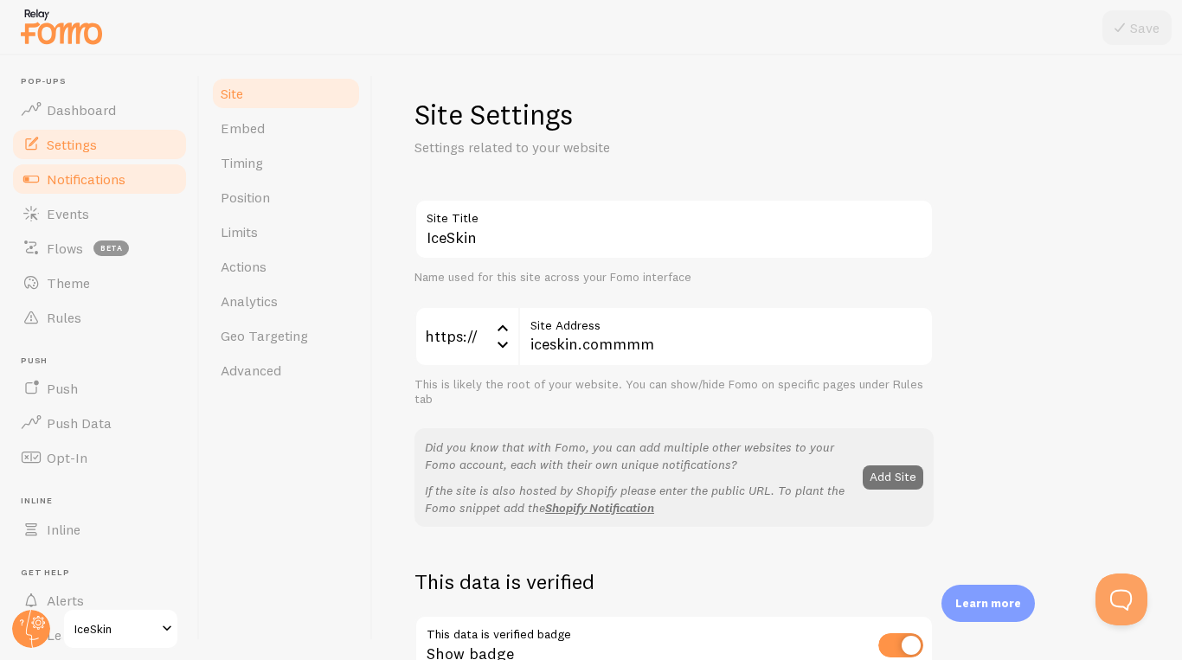
click at [142, 177] on link "Notifications" at bounding box center [99, 179] width 178 height 35
